Goal: Use online tool/utility: Utilize a website feature to perform a specific function

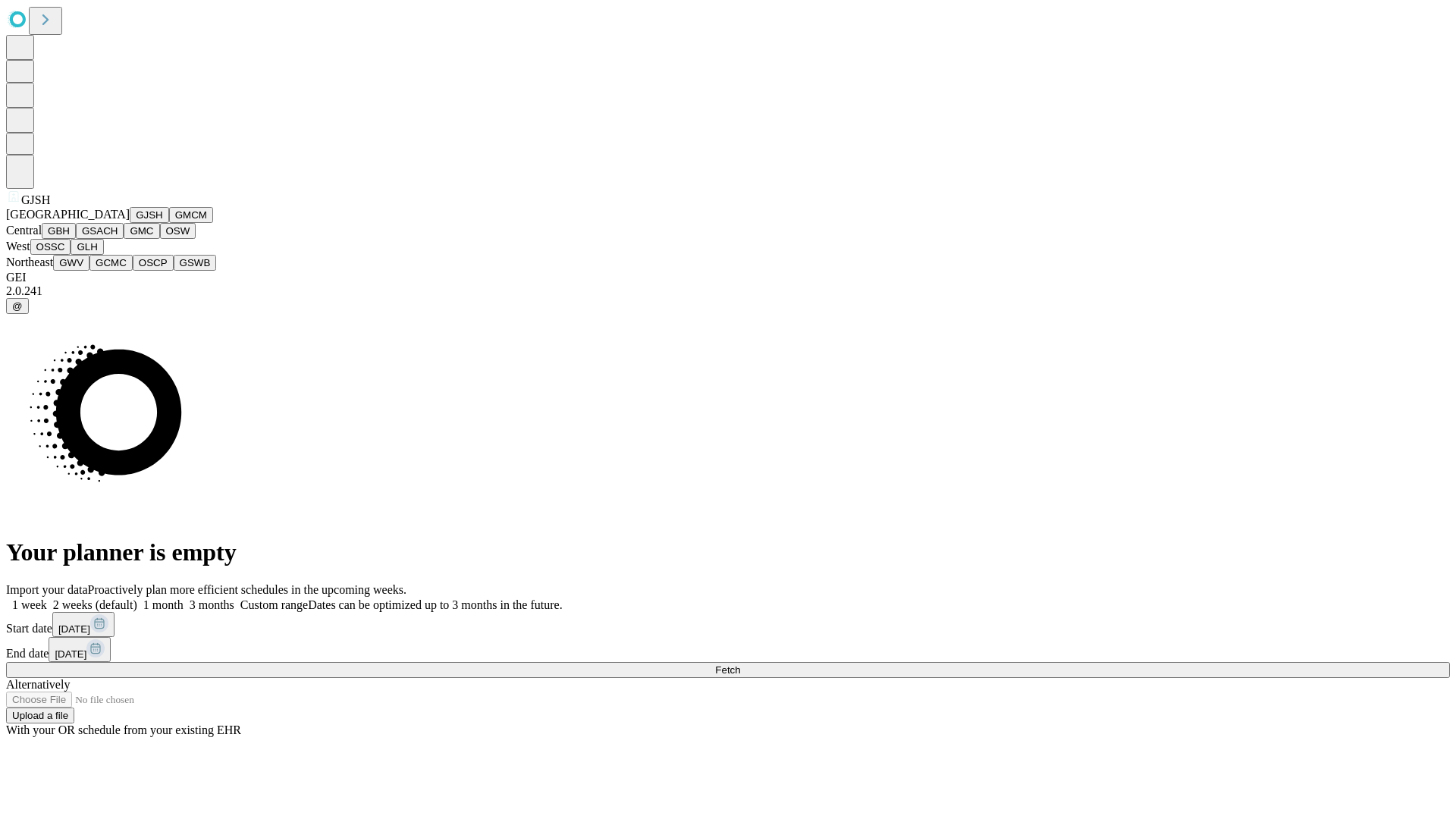
click at [129, 223] on button "GJSH" at bounding box center [149, 215] width 40 height 16
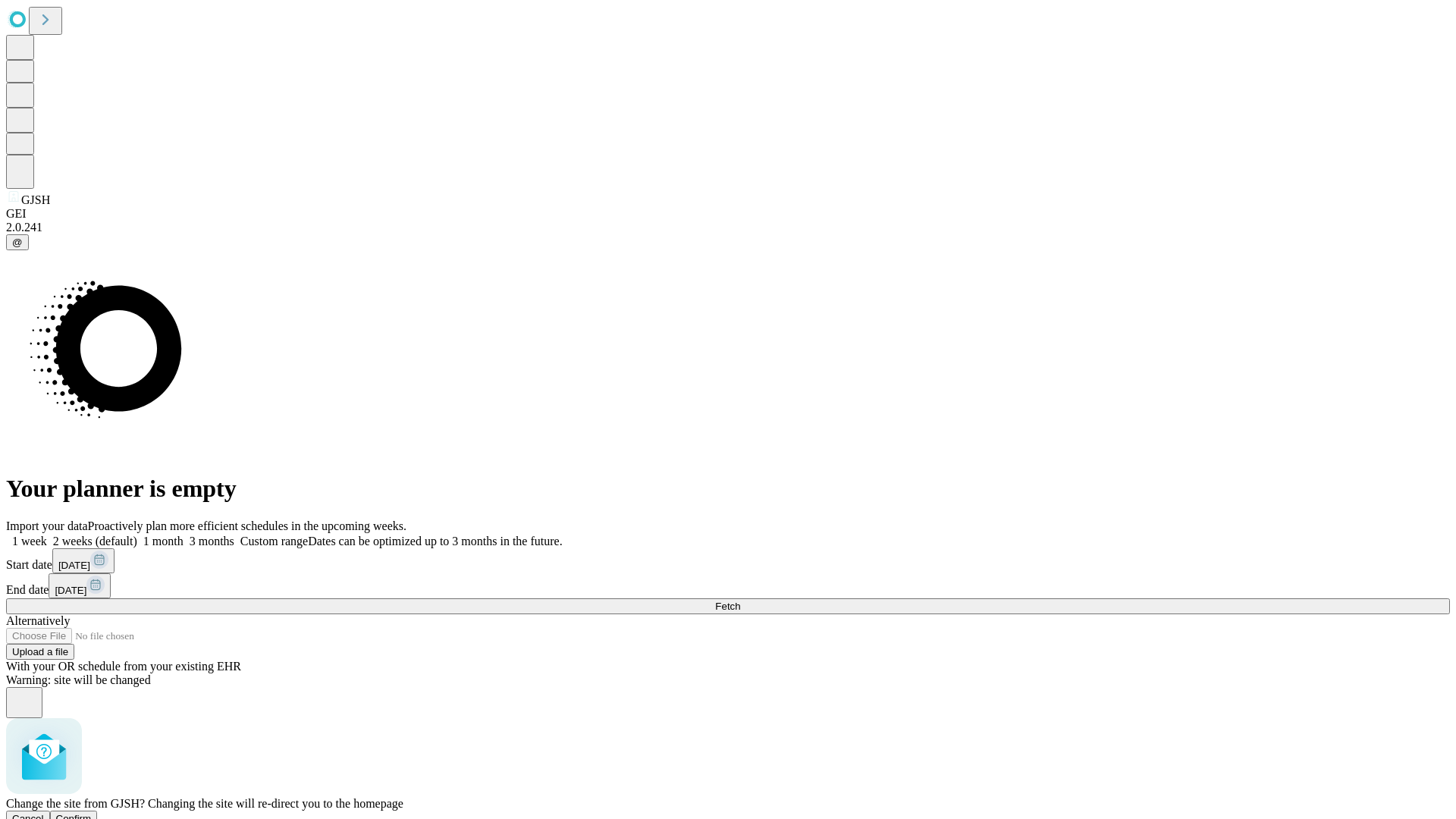
click at [91, 813] on span "Confirm" at bounding box center [74, 818] width 36 height 12
click at [184, 535] on label "1 month" at bounding box center [160, 541] width 46 height 13
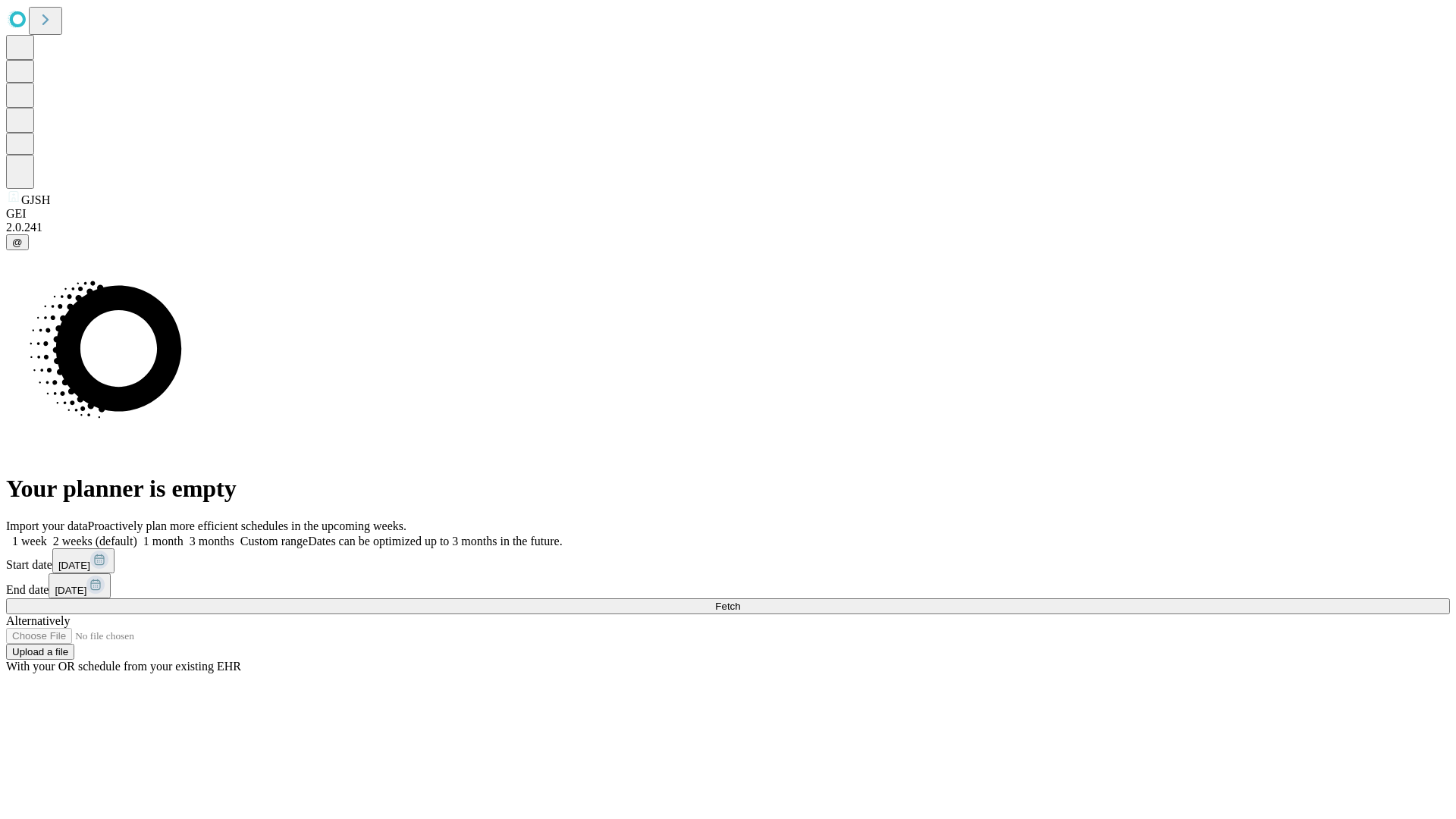
click at [740, 600] on span "Fetch" at bounding box center [728, 606] width 25 height 12
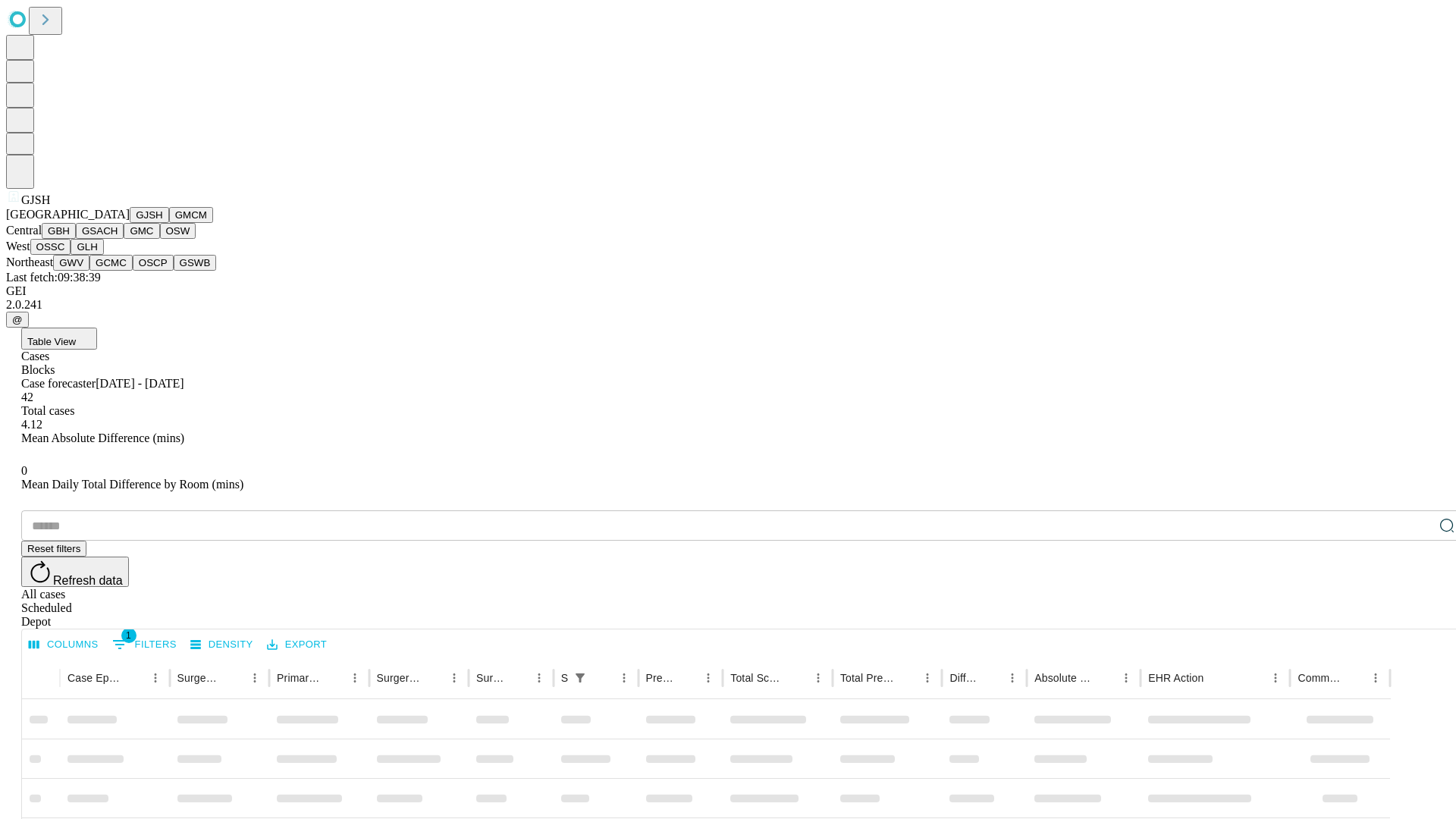
click at [169, 223] on button "GMCM" at bounding box center [191, 215] width 44 height 16
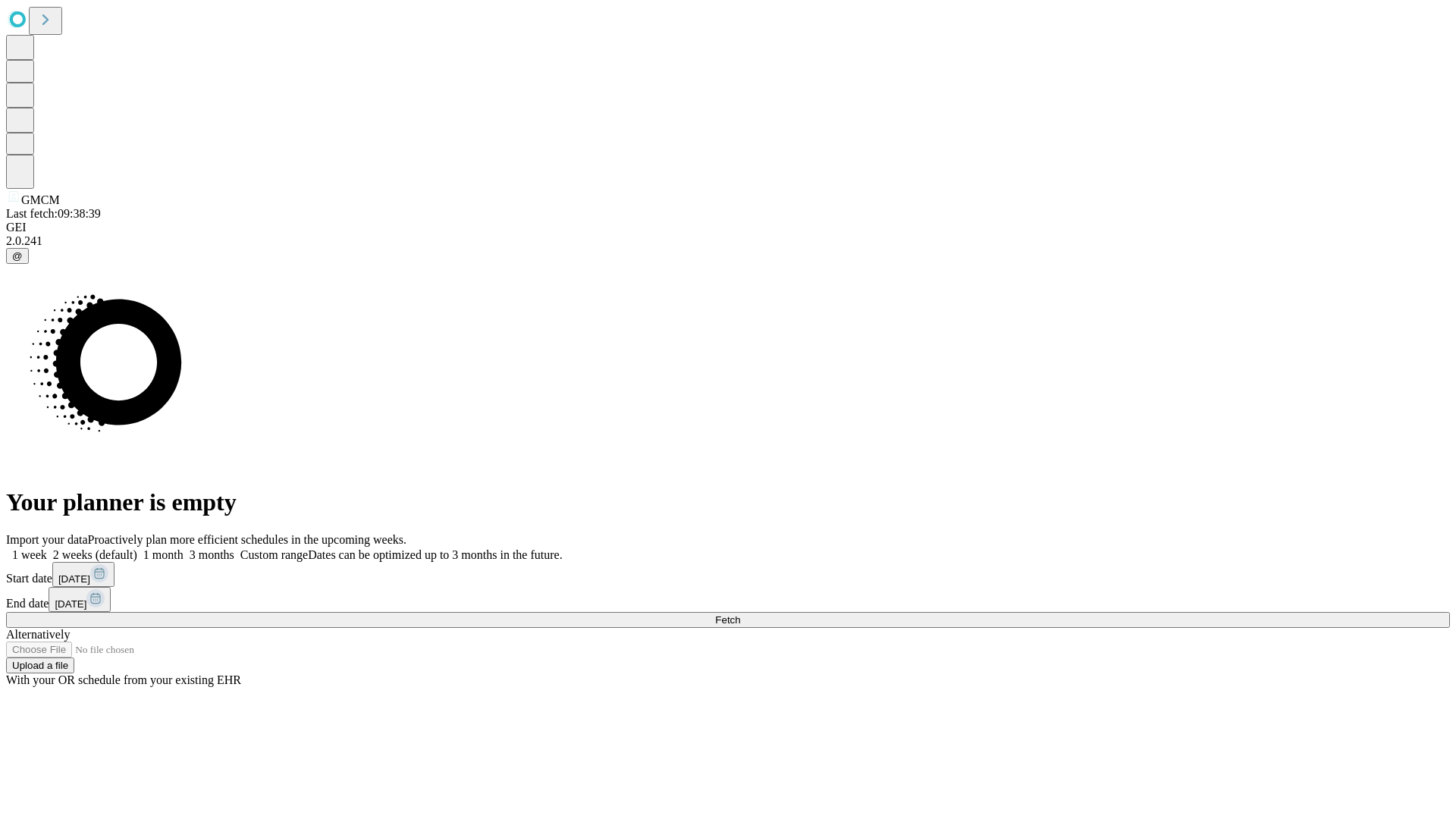
click at [184, 548] on label "1 month" at bounding box center [160, 554] width 46 height 13
click at [740, 614] on span "Fetch" at bounding box center [728, 620] width 25 height 12
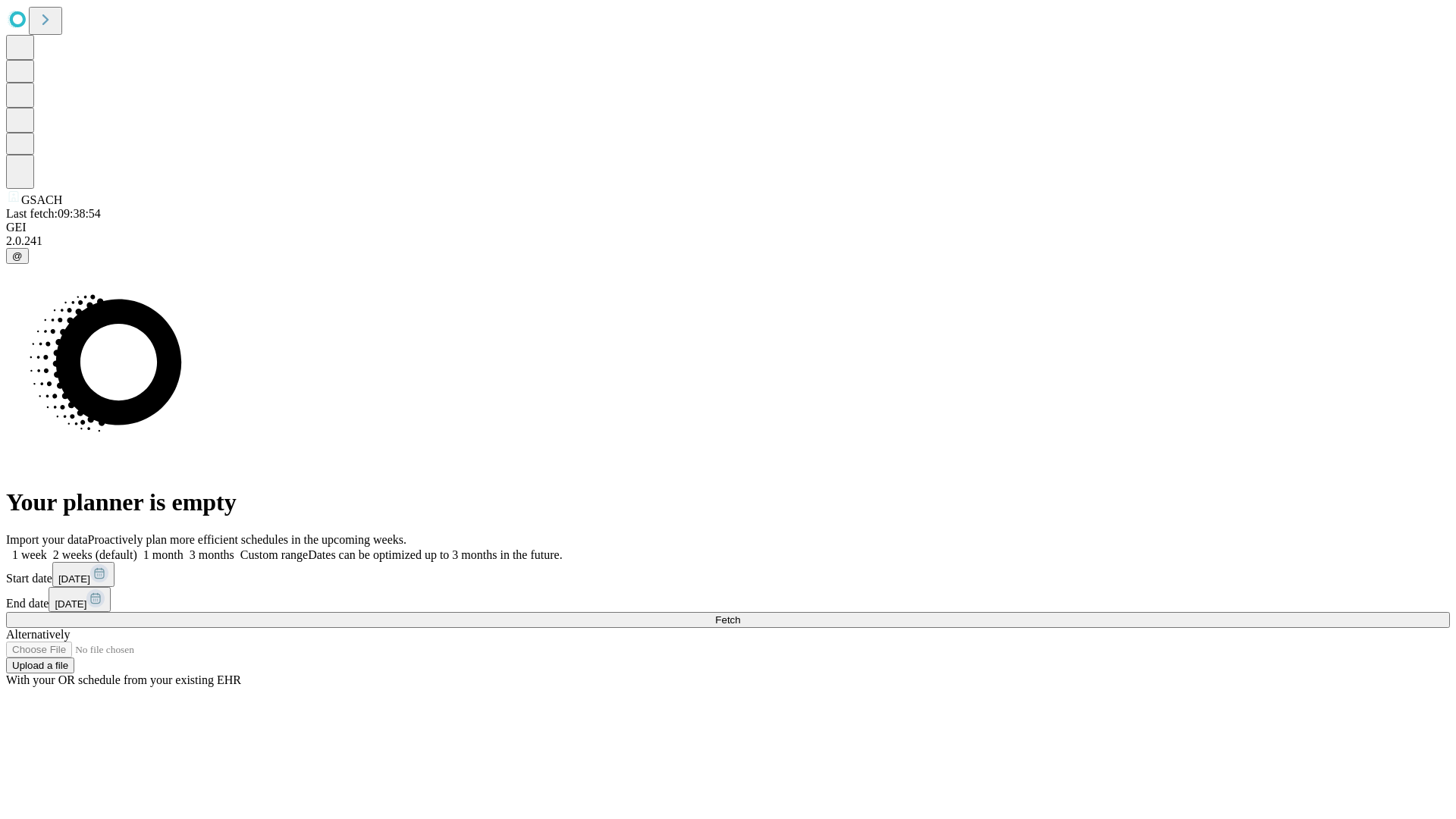
click at [184, 548] on label "1 month" at bounding box center [160, 554] width 46 height 13
click at [740, 614] on span "Fetch" at bounding box center [728, 620] width 25 height 12
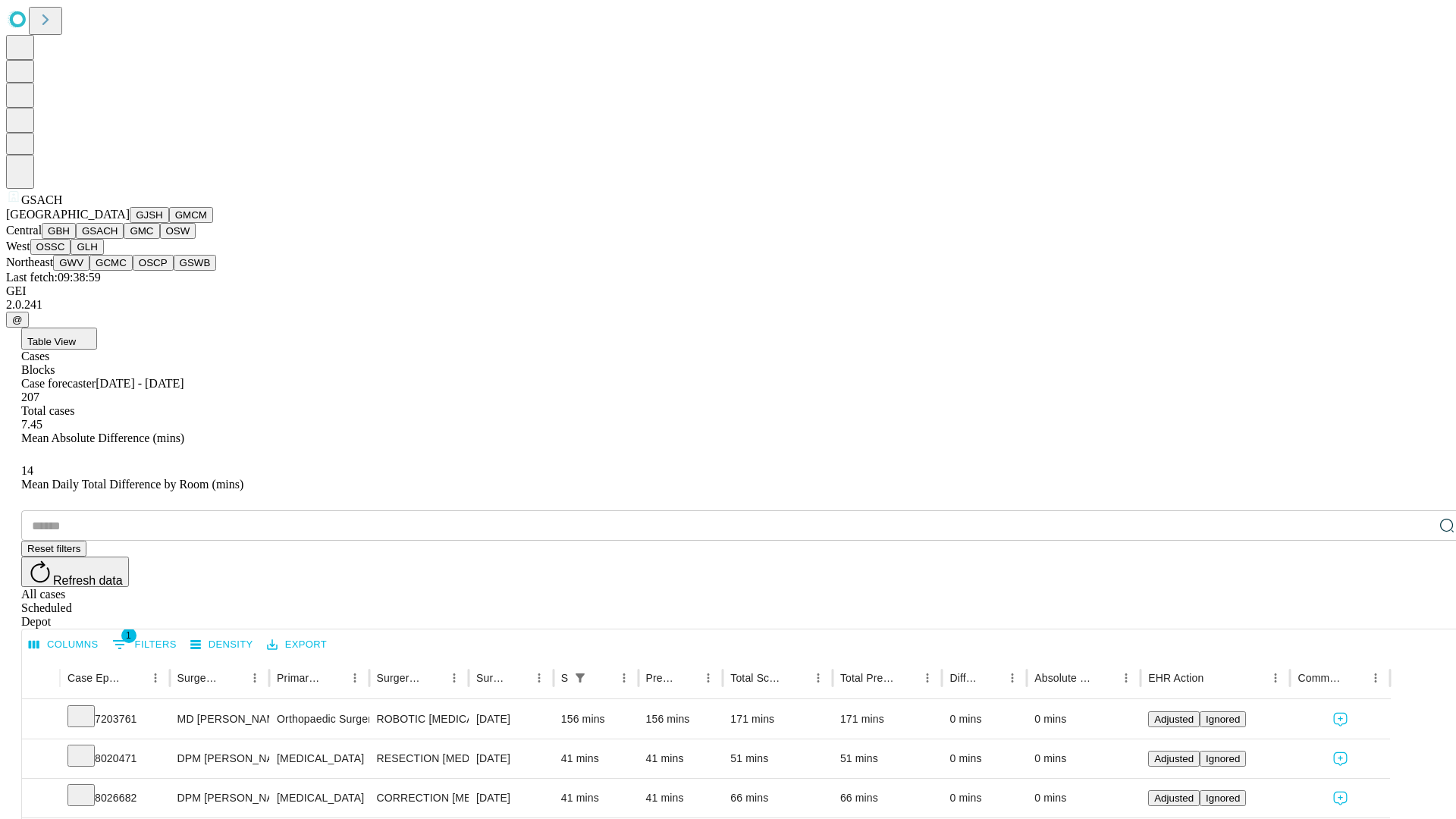
click at [123, 239] on button "GMC" at bounding box center [141, 231] width 36 height 16
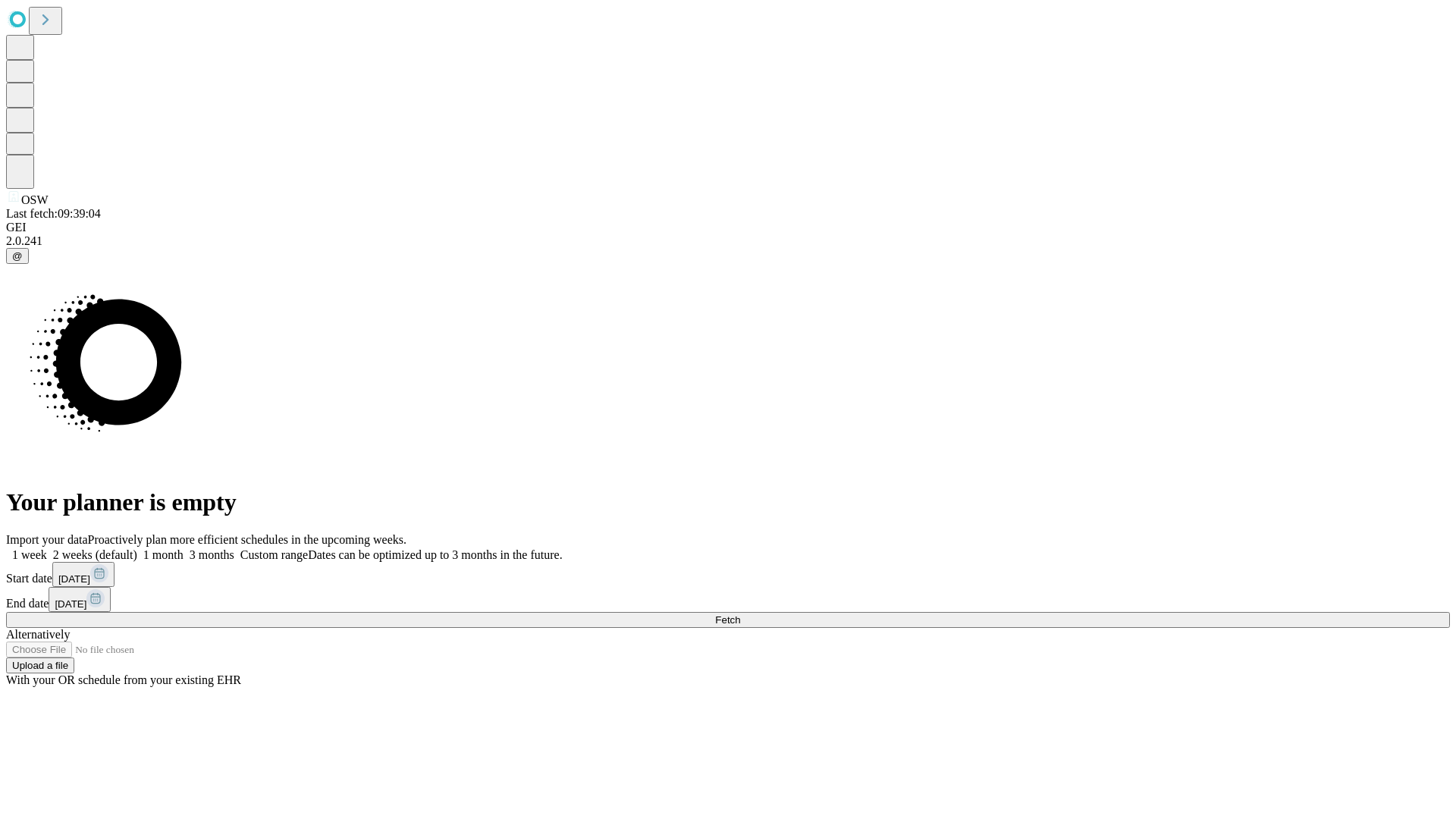
click at [184, 548] on label "1 month" at bounding box center [160, 554] width 46 height 13
click at [740, 614] on span "Fetch" at bounding box center [728, 620] width 25 height 12
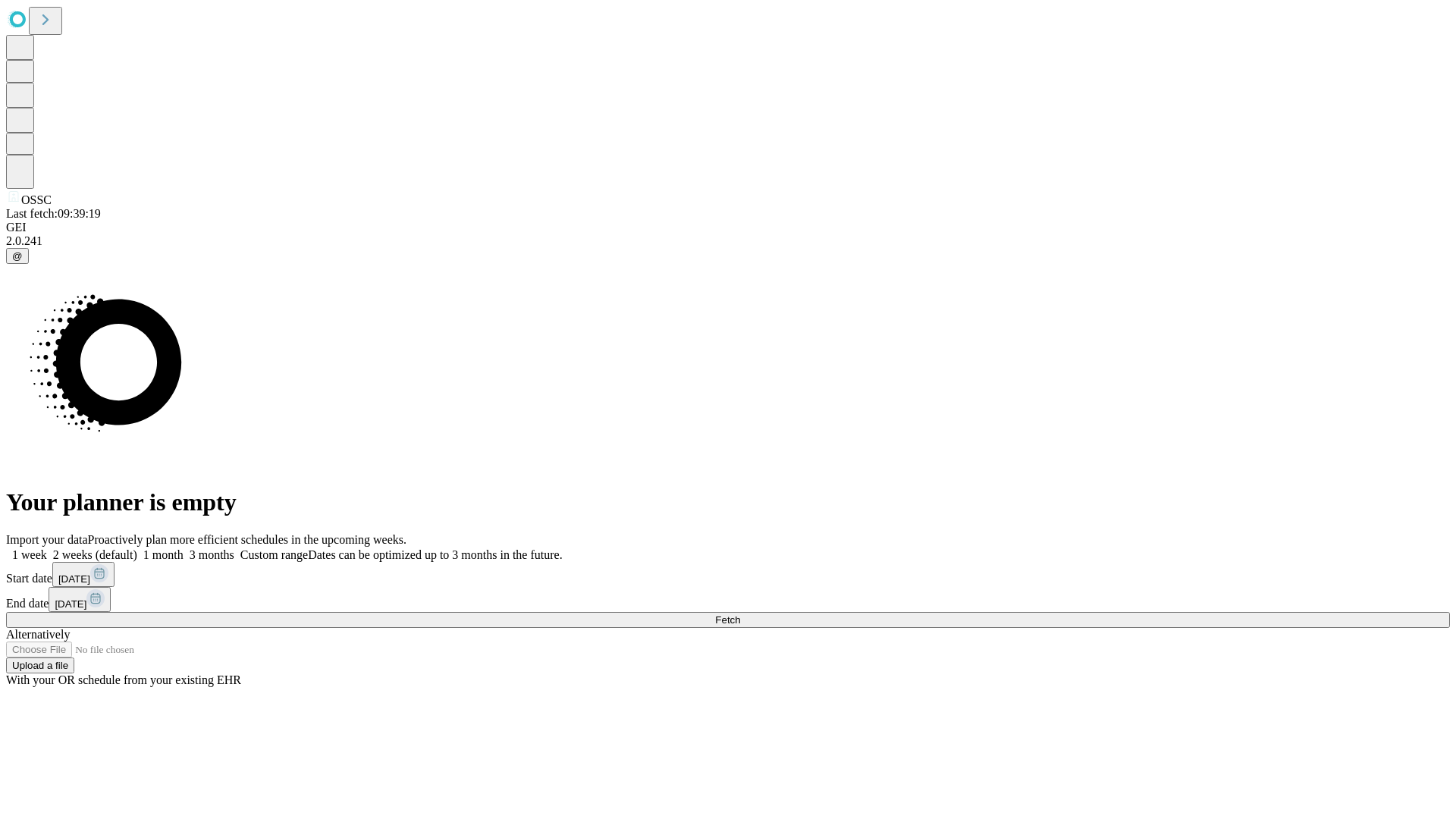
click at [184, 548] on label "1 month" at bounding box center [160, 554] width 46 height 13
click at [740, 614] on span "Fetch" at bounding box center [728, 620] width 25 height 12
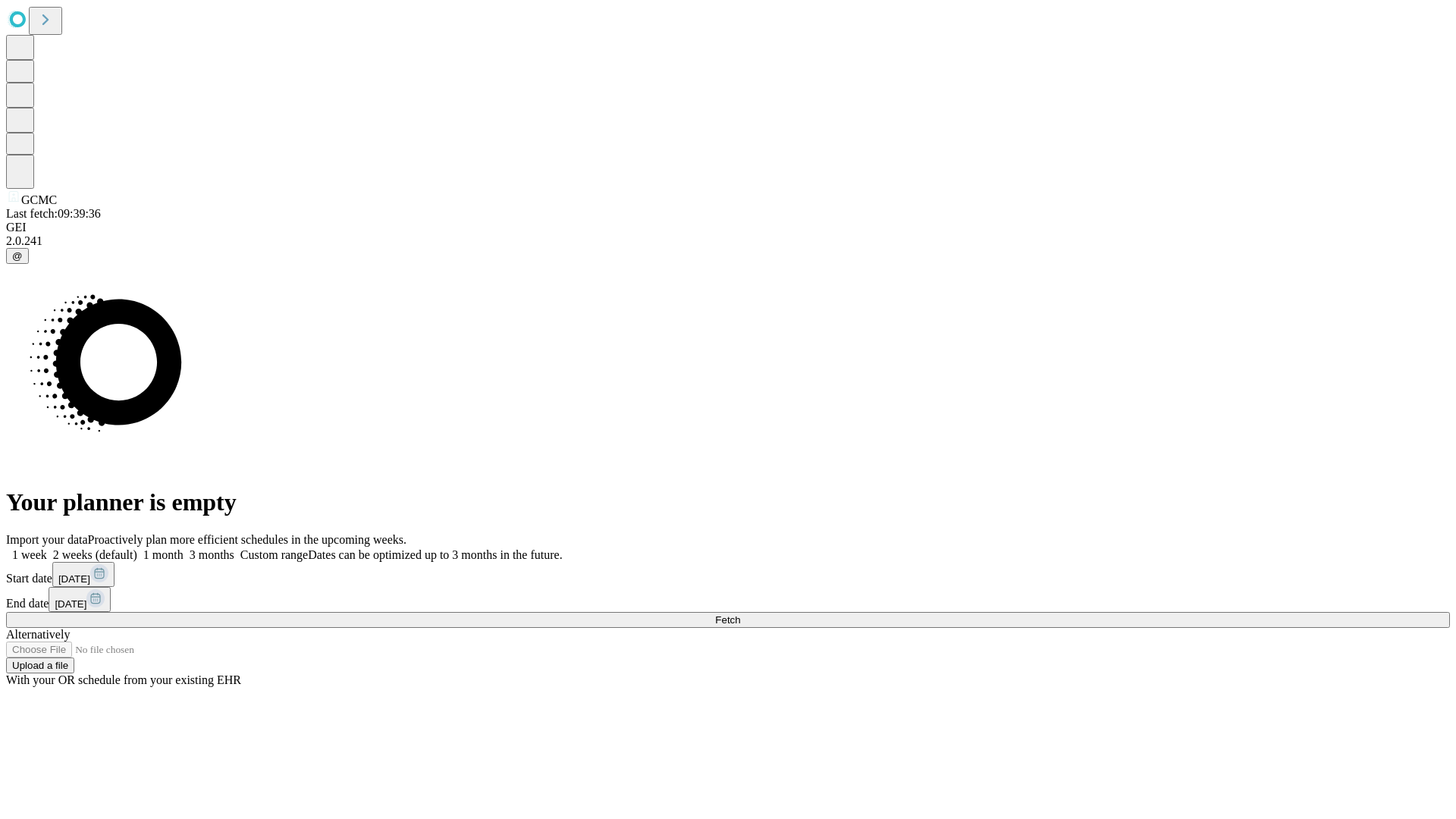
click at [184, 548] on label "1 month" at bounding box center [160, 554] width 46 height 13
click at [740, 614] on span "Fetch" at bounding box center [728, 620] width 25 height 12
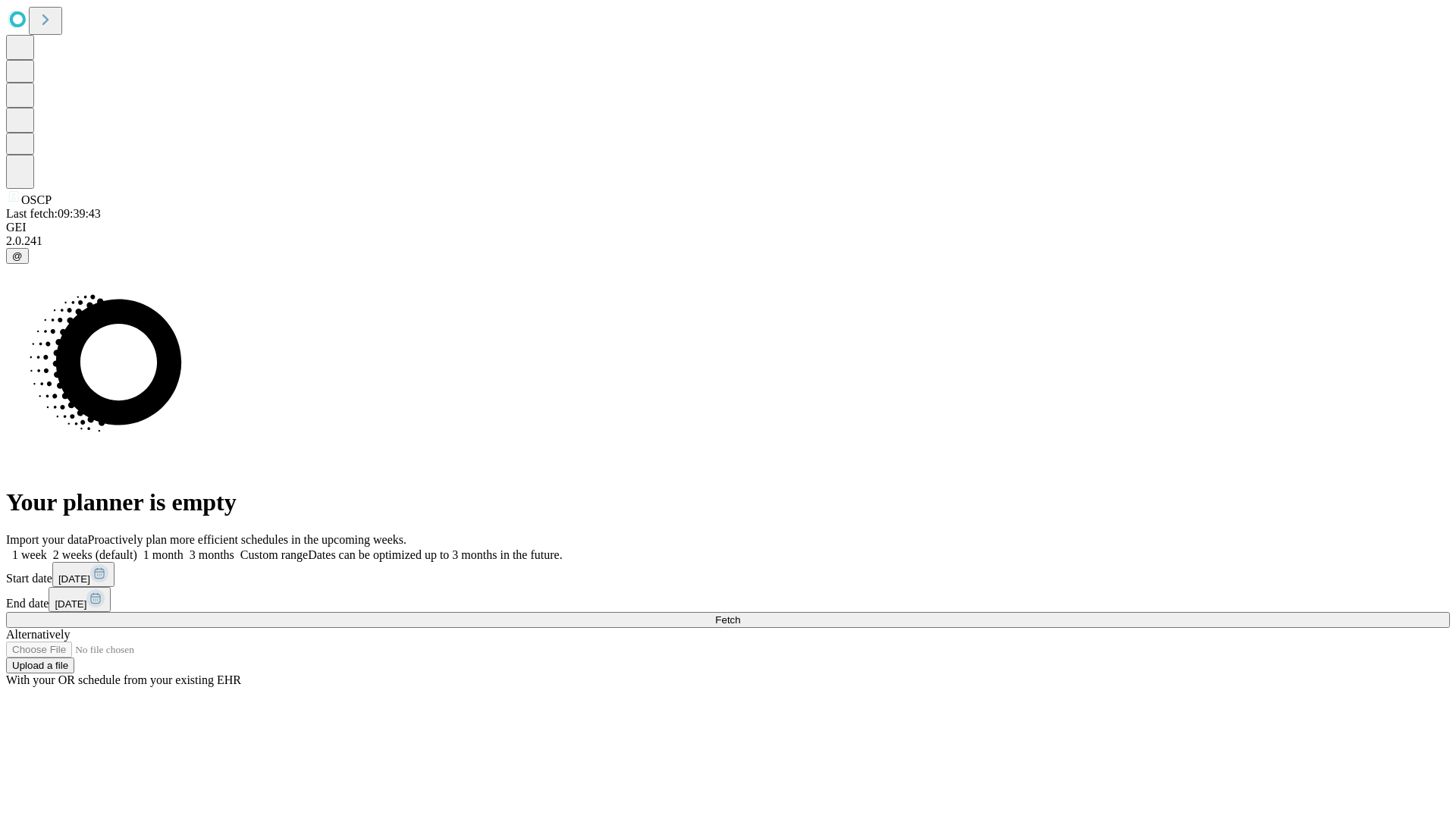
click at [184, 548] on label "1 month" at bounding box center [160, 554] width 46 height 13
click at [740, 614] on span "Fetch" at bounding box center [728, 620] width 25 height 12
